Goal: Task Accomplishment & Management: Complete application form

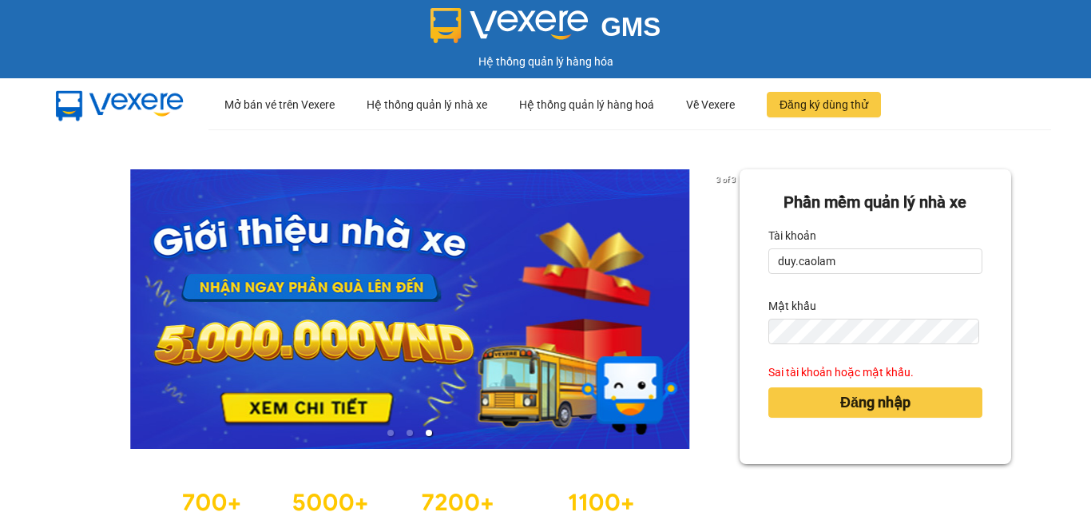
click at [857, 383] on div "Đăng nhập" at bounding box center [876, 402] width 214 height 43
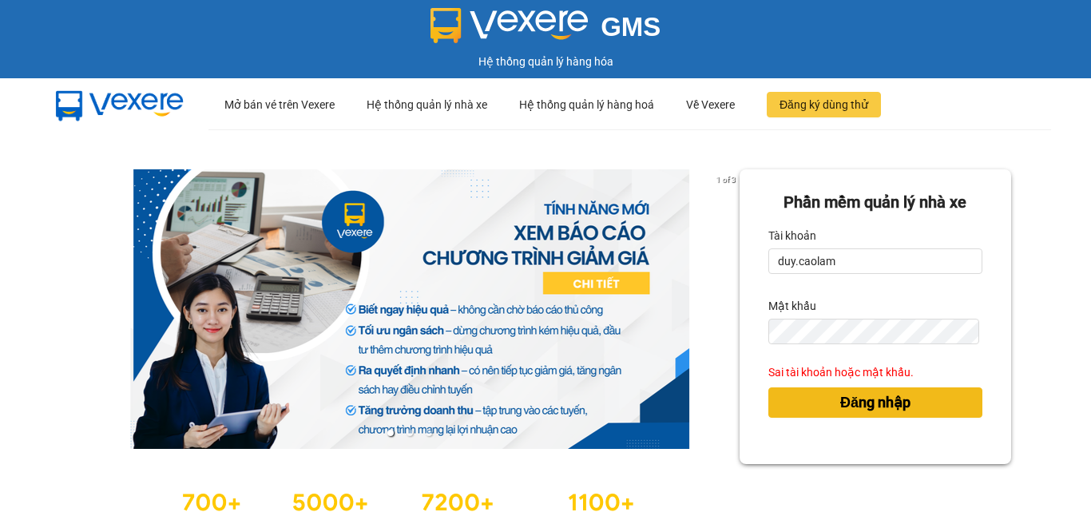
click at [853, 406] on span "Đăng nhập" at bounding box center [876, 403] width 70 height 22
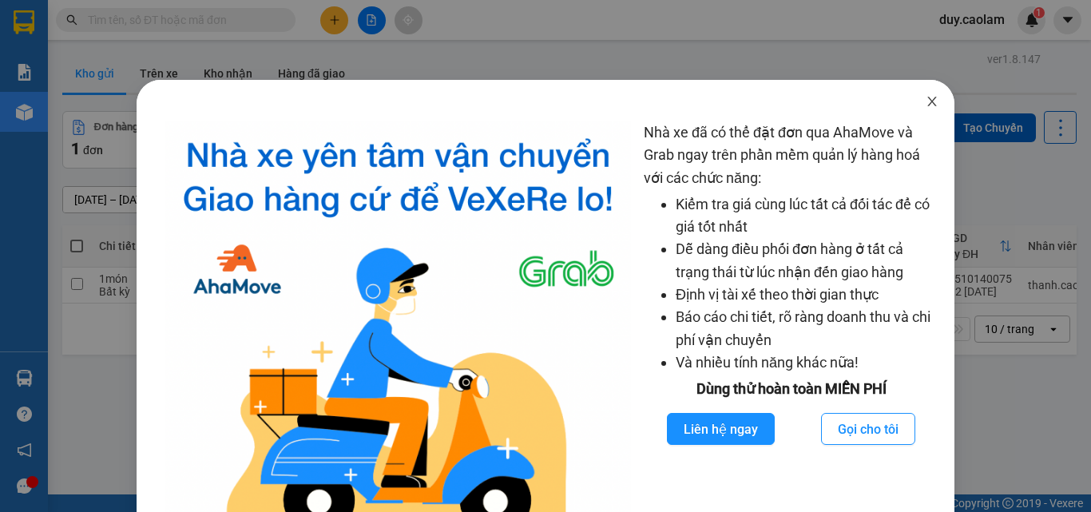
click at [926, 100] on icon "close" at bounding box center [932, 101] width 13 height 13
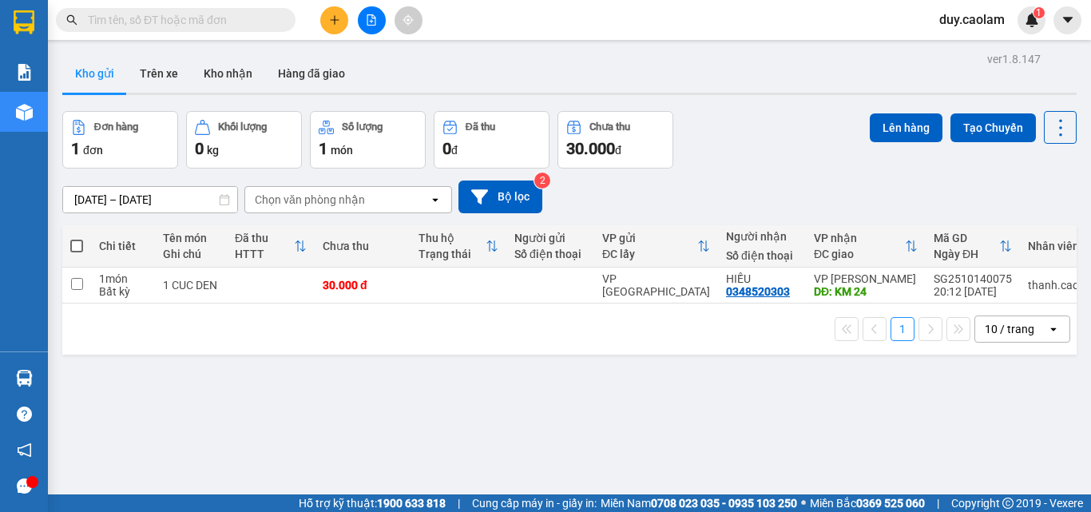
click at [333, 18] on icon "plus" at bounding box center [334, 19] width 11 height 11
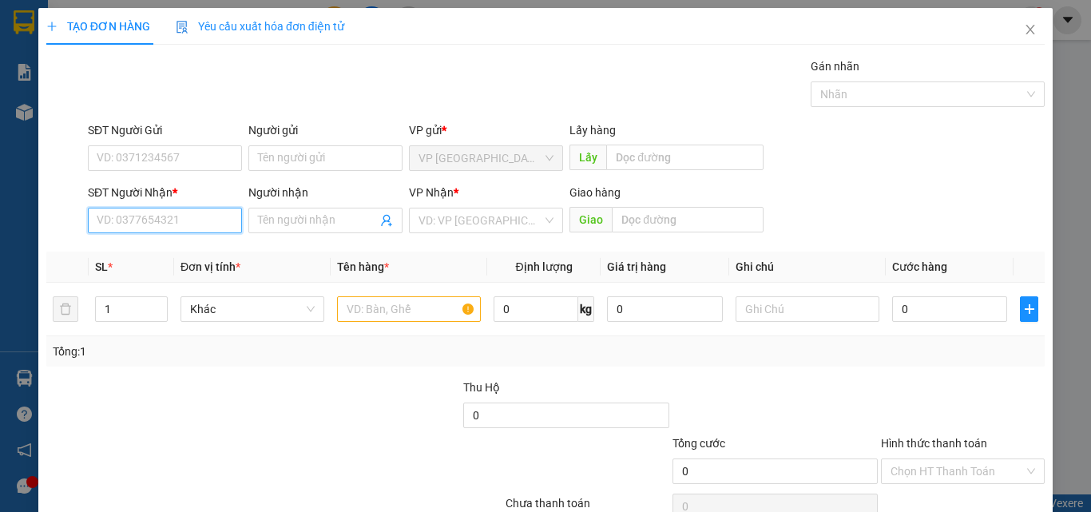
click at [217, 225] on input "SĐT Người Nhận *" at bounding box center [165, 221] width 154 height 26
click at [228, 218] on input "114" at bounding box center [165, 221] width 154 height 26
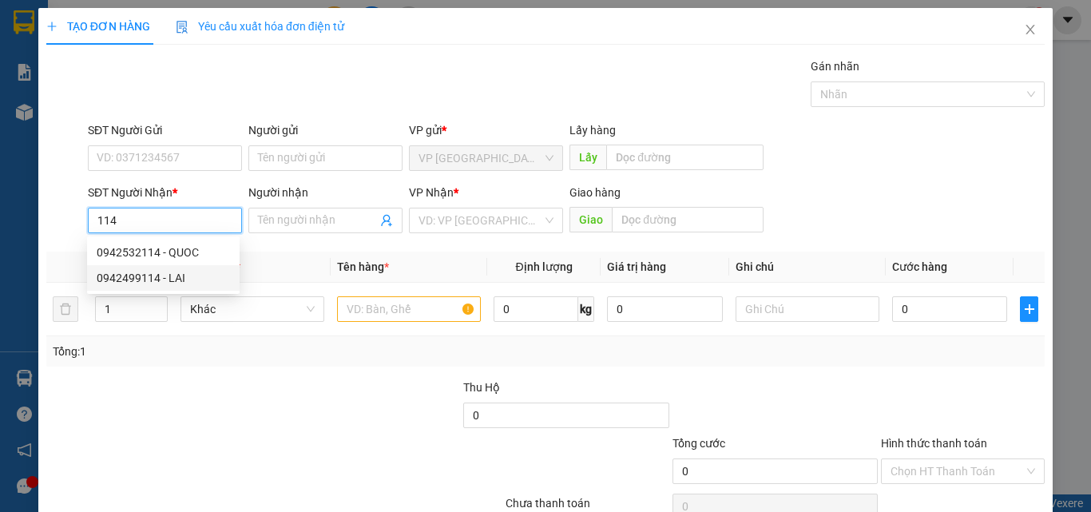
click at [167, 280] on div "0942499114 - LAI" at bounding box center [163, 278] width 133 height 18
type input "0942499114"
type input "LAI"
type input "KM28"
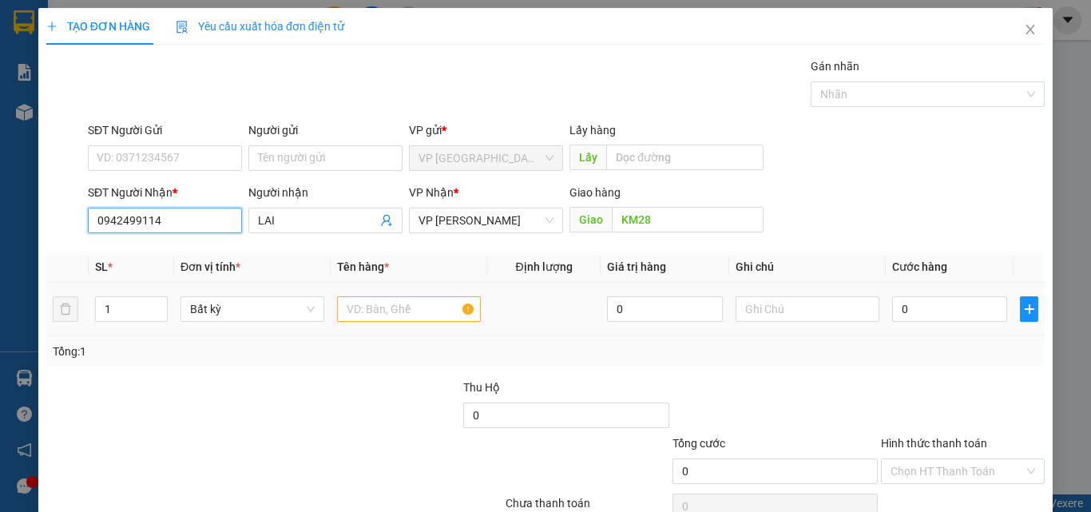
type input "0942499114"
click at [392, 304] on input "text" at bounding box center [409, 309] width 144 height 26
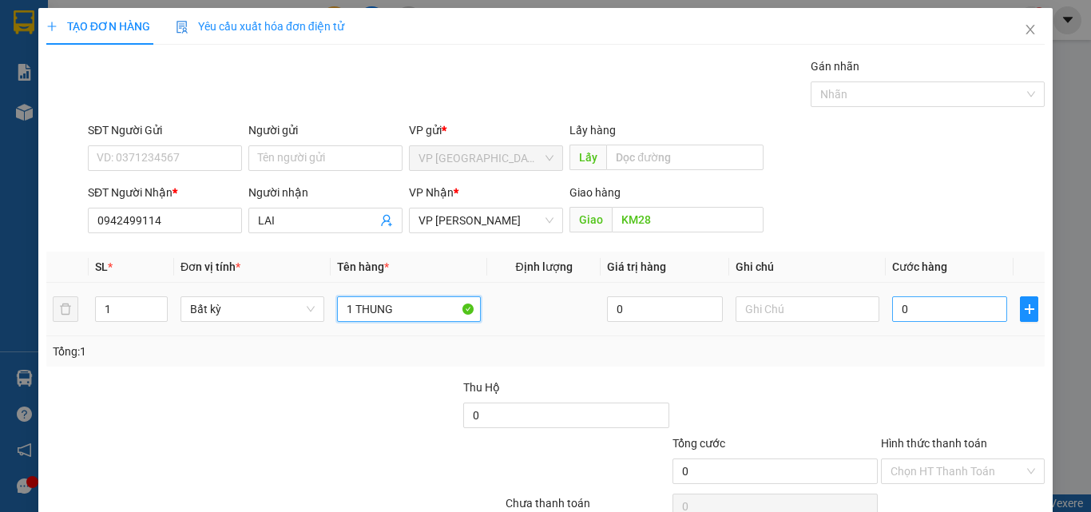
type input "1 THUNG"
click at [920, 308] on input "0" at bounding box center [949, 309] width 115 height 26
type input "8"
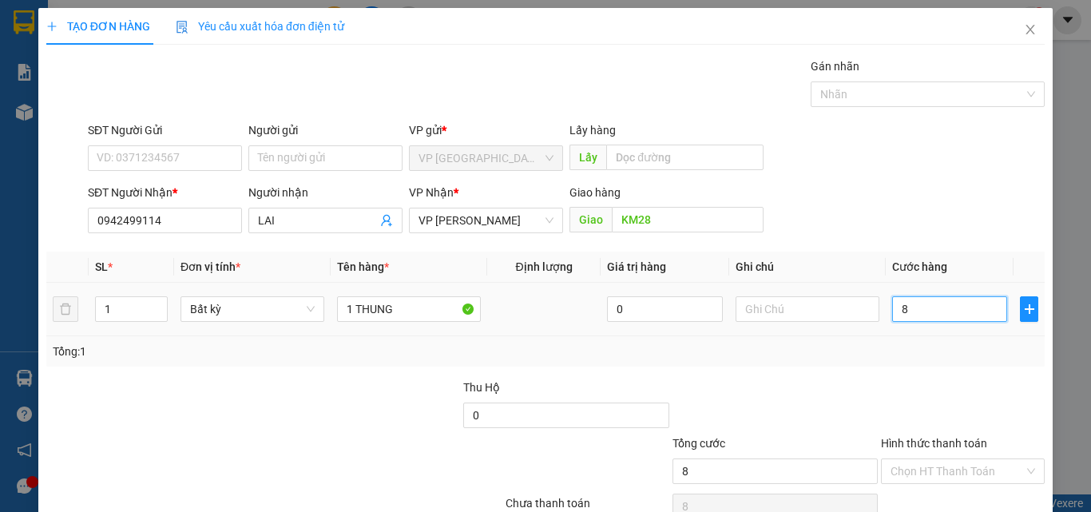
type input "80"
type input "800"
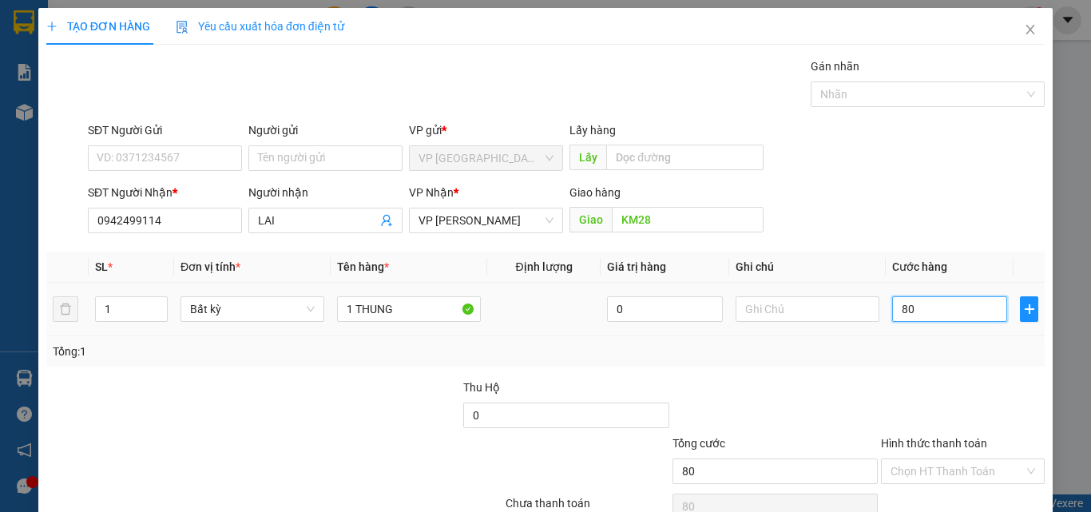
type input "800"
type input "8.000"
type input "80.000"
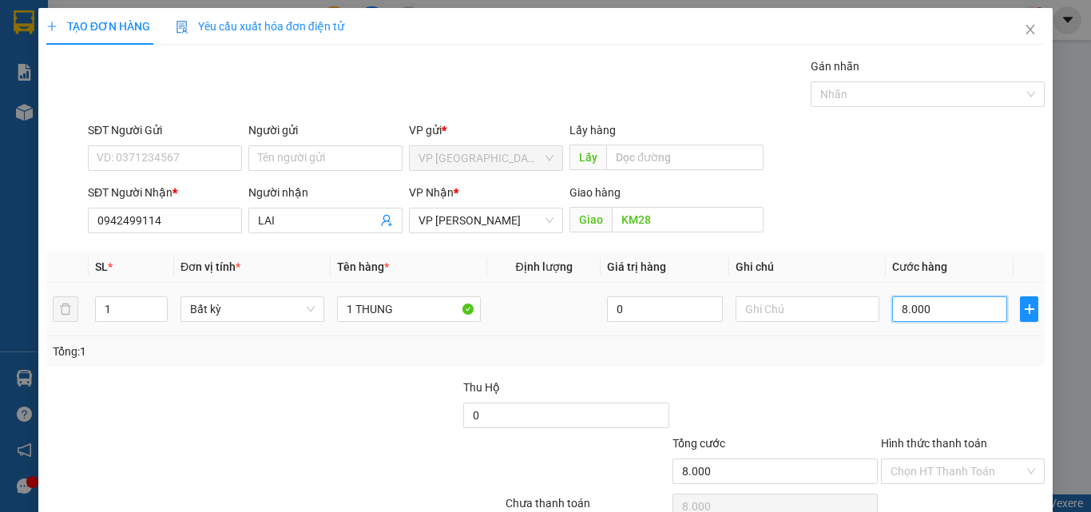
type input "80.000"
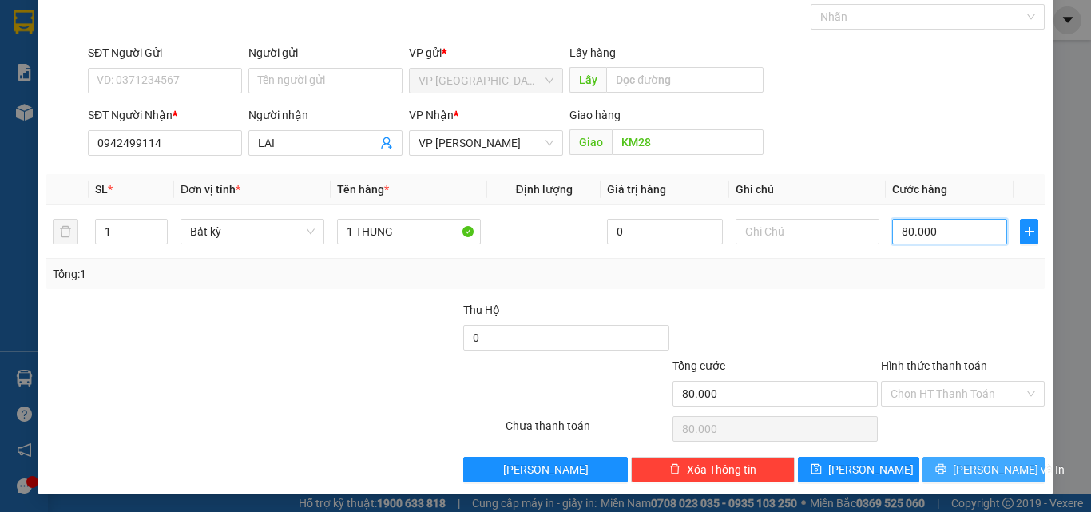
scroll to position [79, 0]
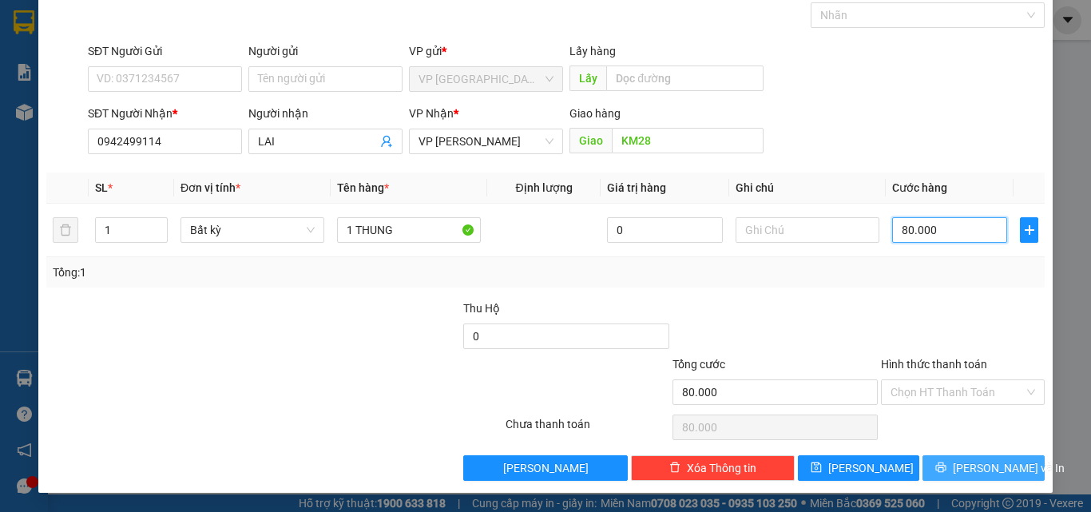
type input "80.000"
drag, startPoint x: 952, startPoint y: 471, endPoint x: 956, endPoint y: 461, distance: 10.1
click at [947, 469] on icon "printer" at bounding box center [941, 468] width 10 height 10
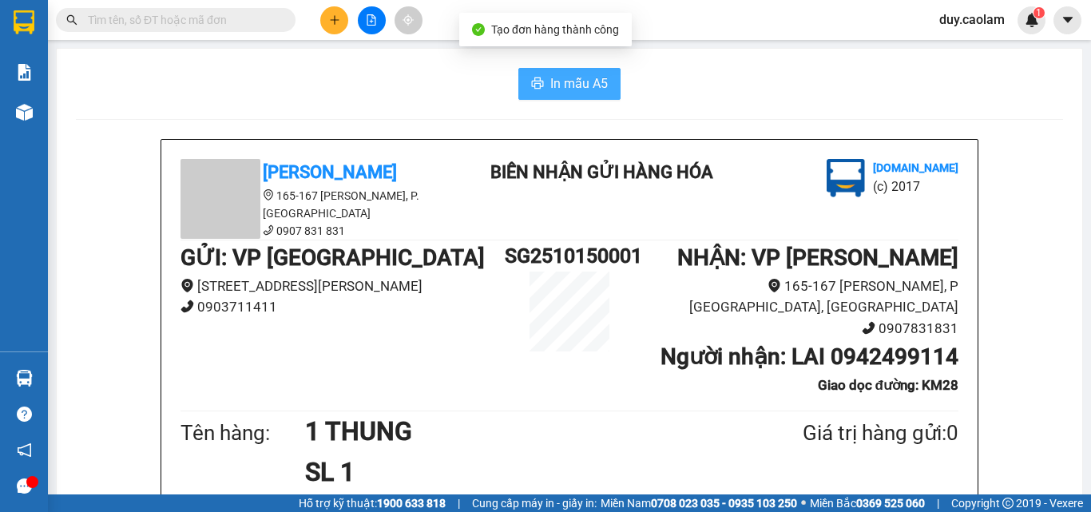
click at [571, 85] on span "In mẫu A5" at bounding box center [580, 84] width 58 height 20
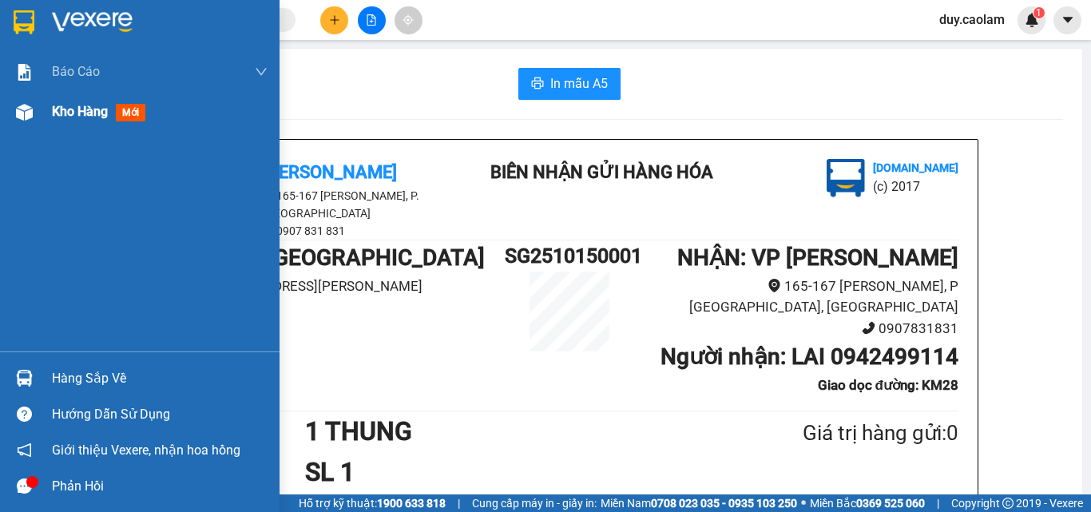
click at [58, 117] on span "Kho hàng" at bounding box center [80, 111] width 56 height 15
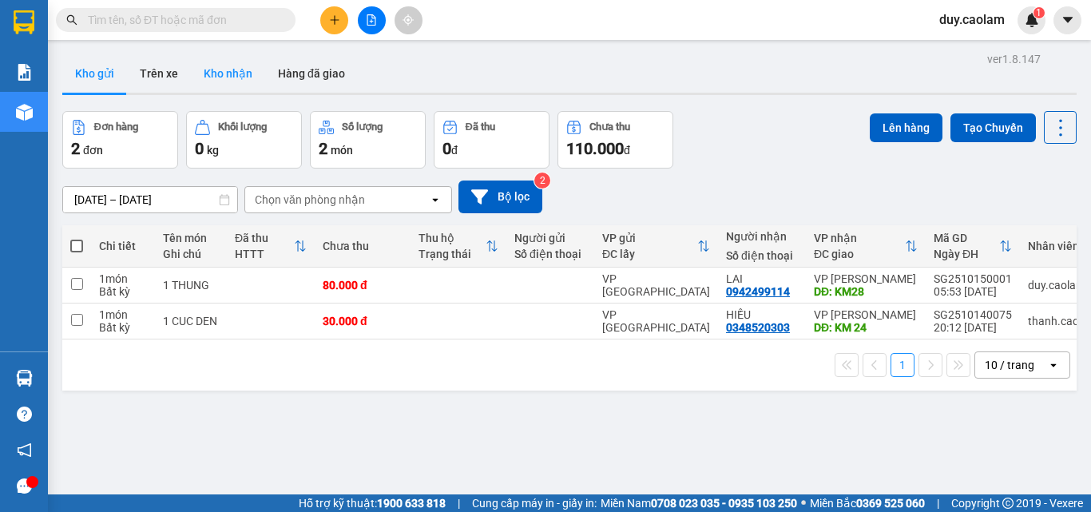
drag, startPoint x: 213, startPoint y: 67, endPoint x: 222, endPoint y: 66, distance: 9.6
click at [214, 67] on button "Kho nhận" at bounding box center [228, 73] width 74 height 38
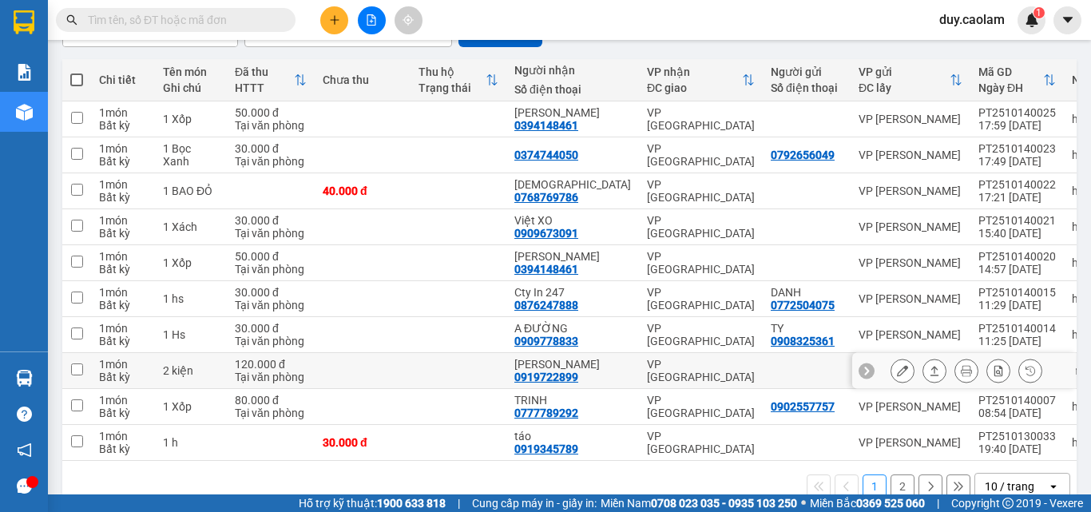
scroll to position [205, 0]
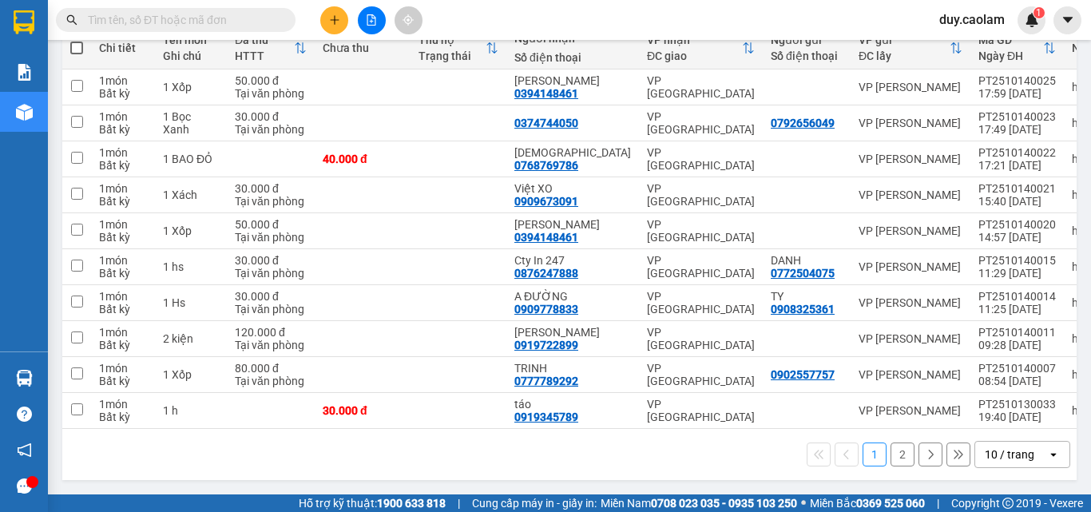
click at [891, 450] on button "2" at bounding box center [903, 455] width 24 height 24
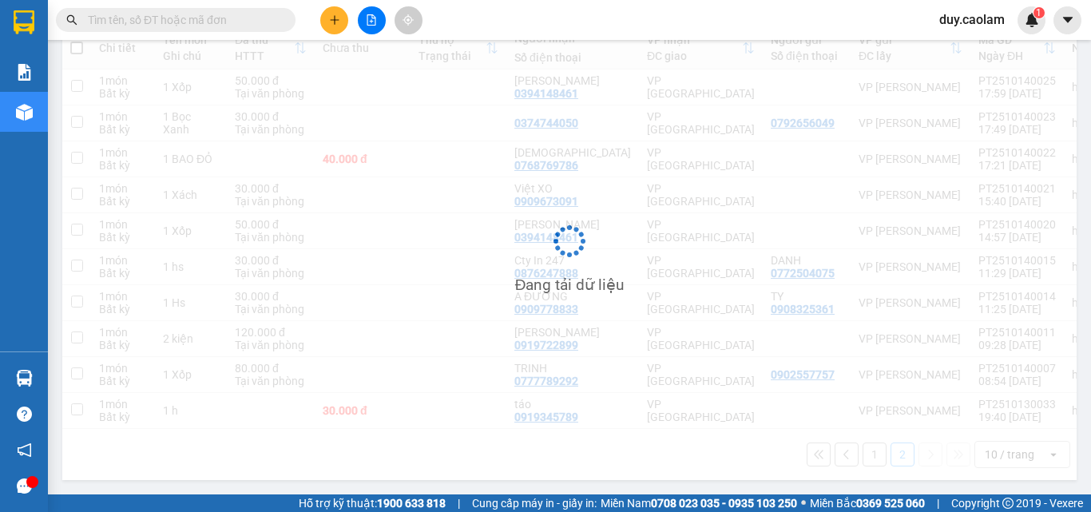
scroll to position [74, 0]
